Goal: Task Accomplishment & Management: Manage account settings

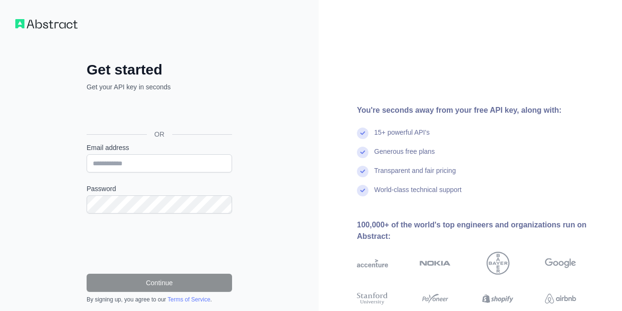
click at [184, 113] on div "Iniciar sesión con Google. Se abre en una nueva pestaña." at bounding box center [158, 112] width 143 height 21
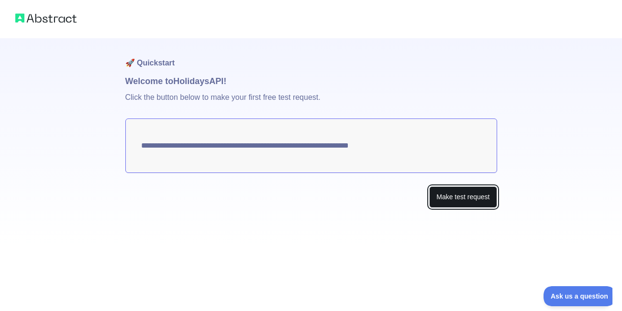
click at [438, 202] on button "Make test request" at bounding box center [462, 197] width 67 height 22
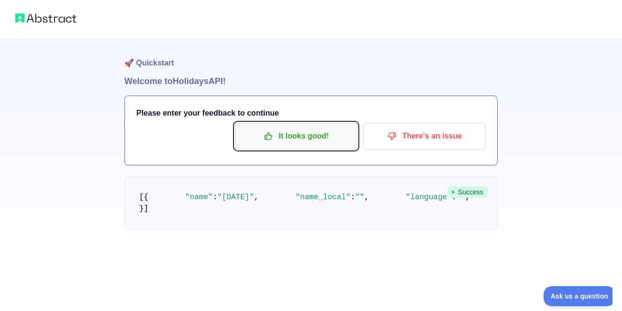
click at [249, 139] on p "It looks good!" at bounding box center [296, 136] width 108 height 16
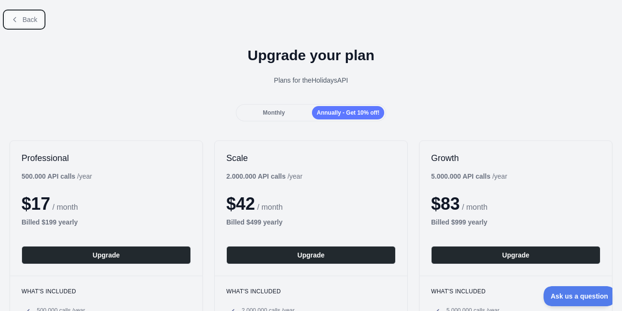
click at [9, 22] on button "Back" at bounding box center [24, 19] width 39 height 16
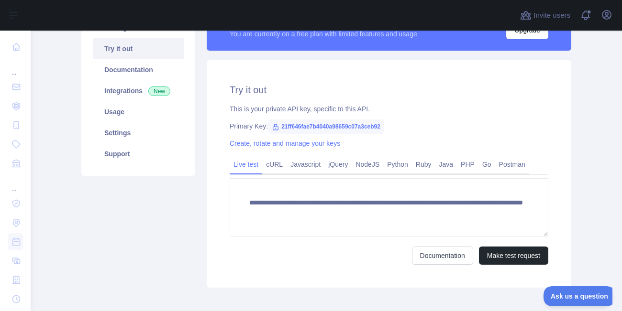
scroll to position [97, 0]
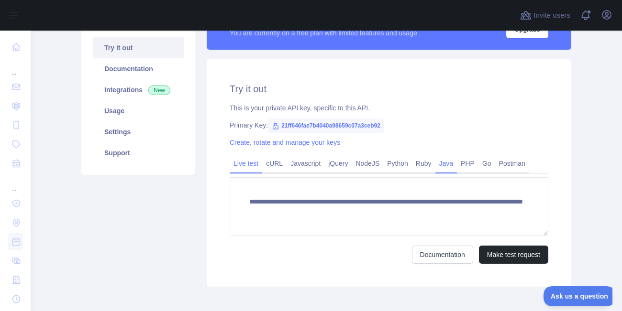
click at [451, 165] on link "Java" at bounding box center [446, 163] width 22 height 15
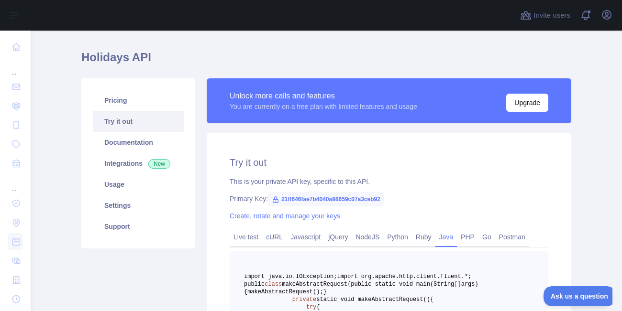
scroll to position [20, 0]
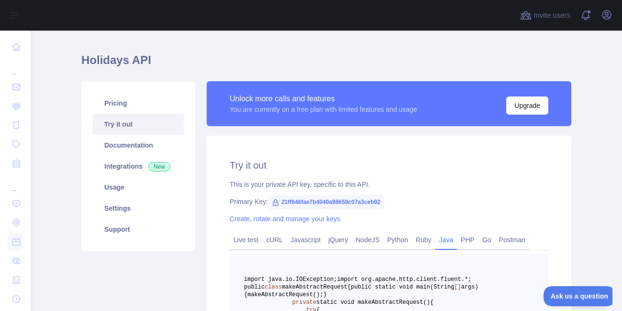
click at [296, 199] on span "21ff646fae7b4040a98659c07a3ceb92" at bounding box center [326, 202] width 116 height 14
click at [384, 201] on div "Primary Key: 21ff646fae7b4040a98659c07a3ceb92" at bounding box center [389, 202] width 318 height 10
click at [302, 221] on link "Create, rotate and manage your keys" at bounding box center [285, 219] width 110 height 8
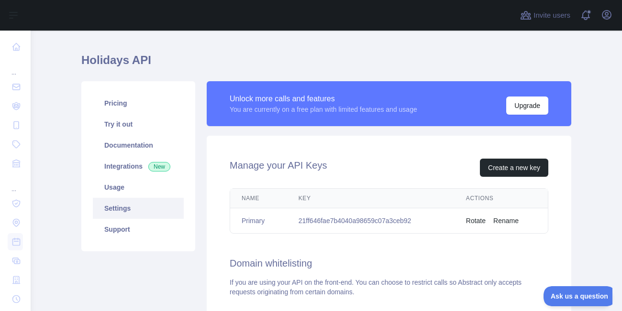
click at [478, 222] on button "Rotate" at bounding box center [476, 221] width 20 height 10
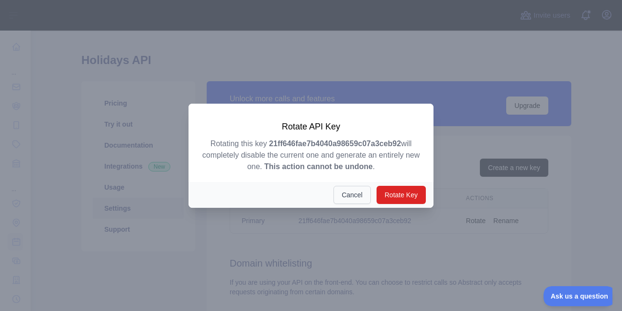
click at [350, 188] on button "Cancel" at bounding box center [351, 195] width 37 height 18
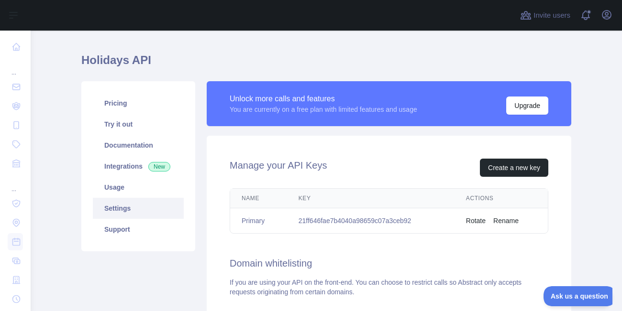
click at [502, 222] on button "Rename" at bounding box center [505, 221] width 25 height 10
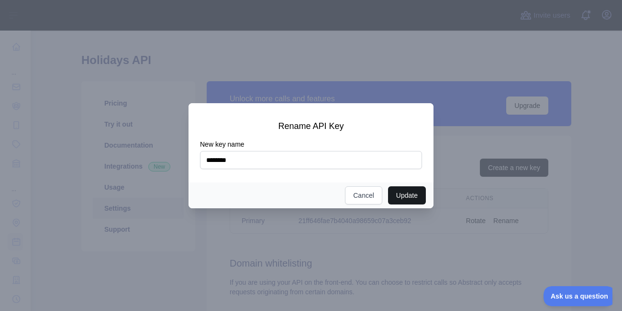
type input "********"
click at [407, 191] on button "Update" at bounding box center [407, 195] width 38 height 18
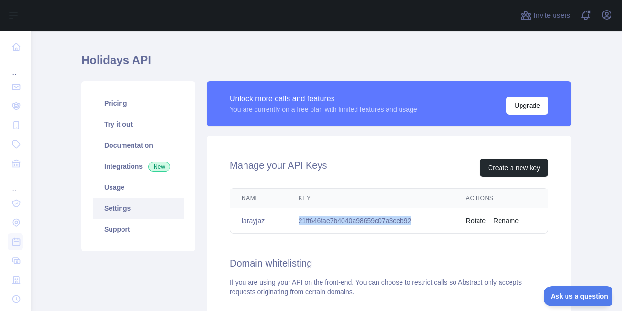
drag, startPoint x: 413, startPoint y: 220, endPoint x: 293, endPoint y: 214, distance: 120.2
click at [293, 214] on td "21ff646fae7b4040a98659c07a3ceb92" at bounding box center [370, 220] width 167 height 25
copy td "21ff646fae7b4040a98659c07a3ceb92"
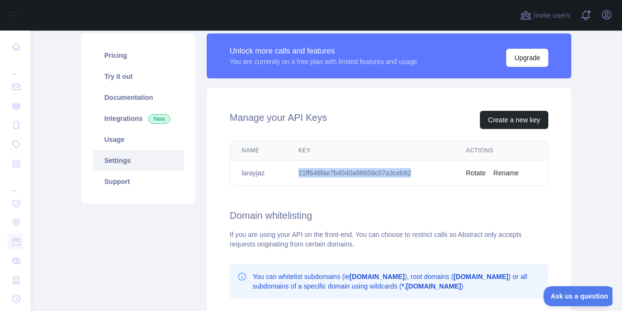
scroll to position [66, 0]
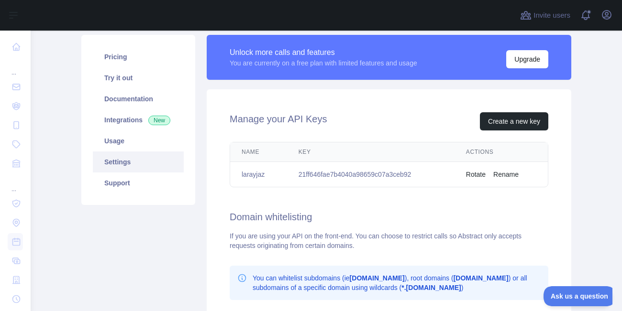
click at [398, 106] on div "Manage your API Keys Create a new key Name Key Actions larayjaz 21ff646fae7b404…" at bounding box center [389, 260] width 364 height 342
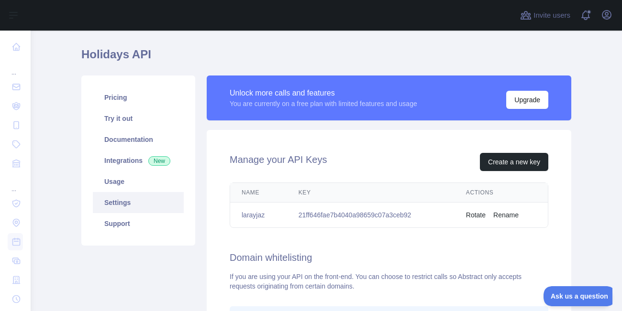
scroll to position [52, 0]
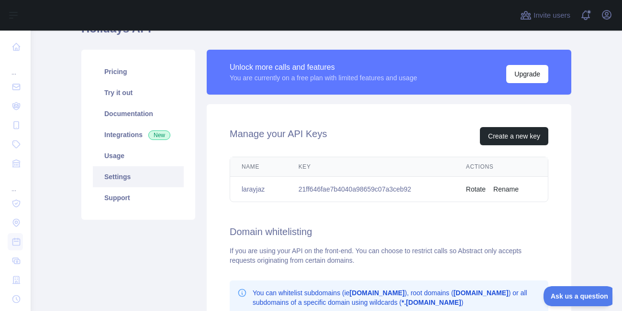
click at [356, 190] on td "21ff646fae7b4040a98659c07a3ceb92" at bounding box center [370, 189] width 167 height 25
copy td "21ff646fae7b4040a98659c07a3ceb92"
click at [394, 122] on div "Manage your API Keys Create a new key Name Key Actions larayjaz 21ff646fae7b404…" at bounding box center [389, 275] width 364 height 342
